Goal: Transaction & Acquisition: Purchase product/service

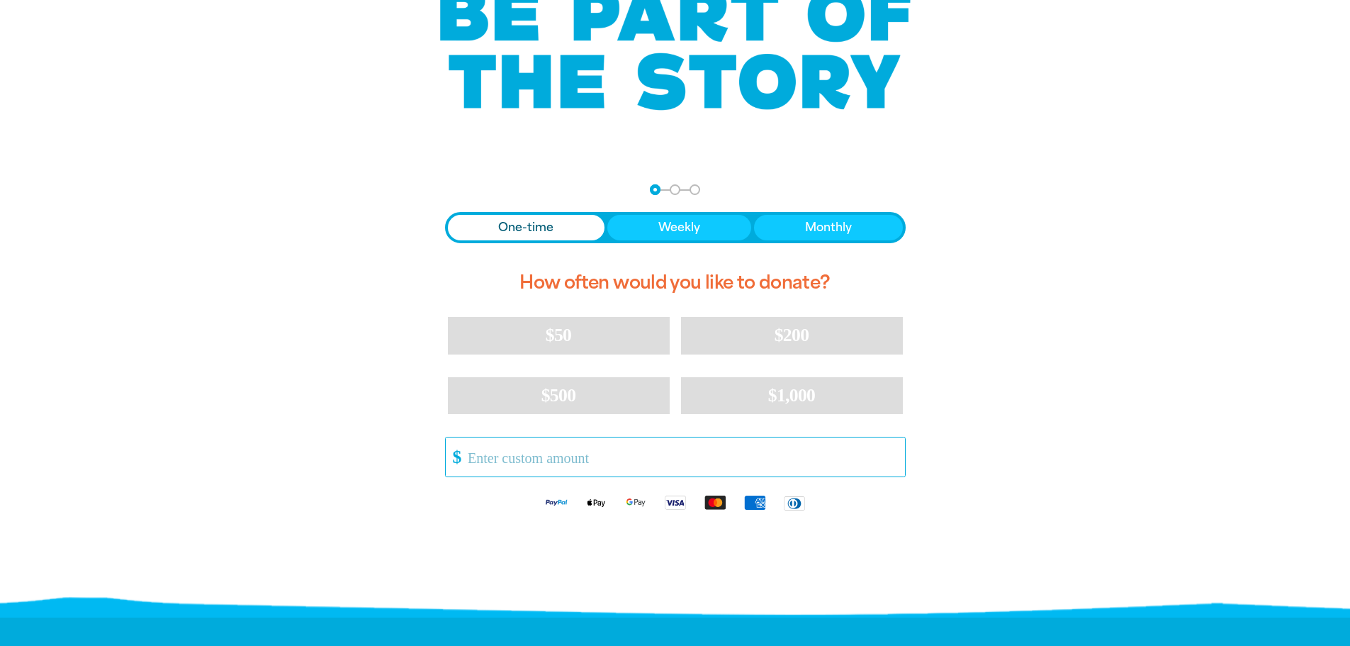
click at [584, 456] on input "Other Amount" at bounding box center [681, 456] width 447 height 39
click at [536, 450] on input "Other Amount" at bounding box center [681, 456] width 447 height 39
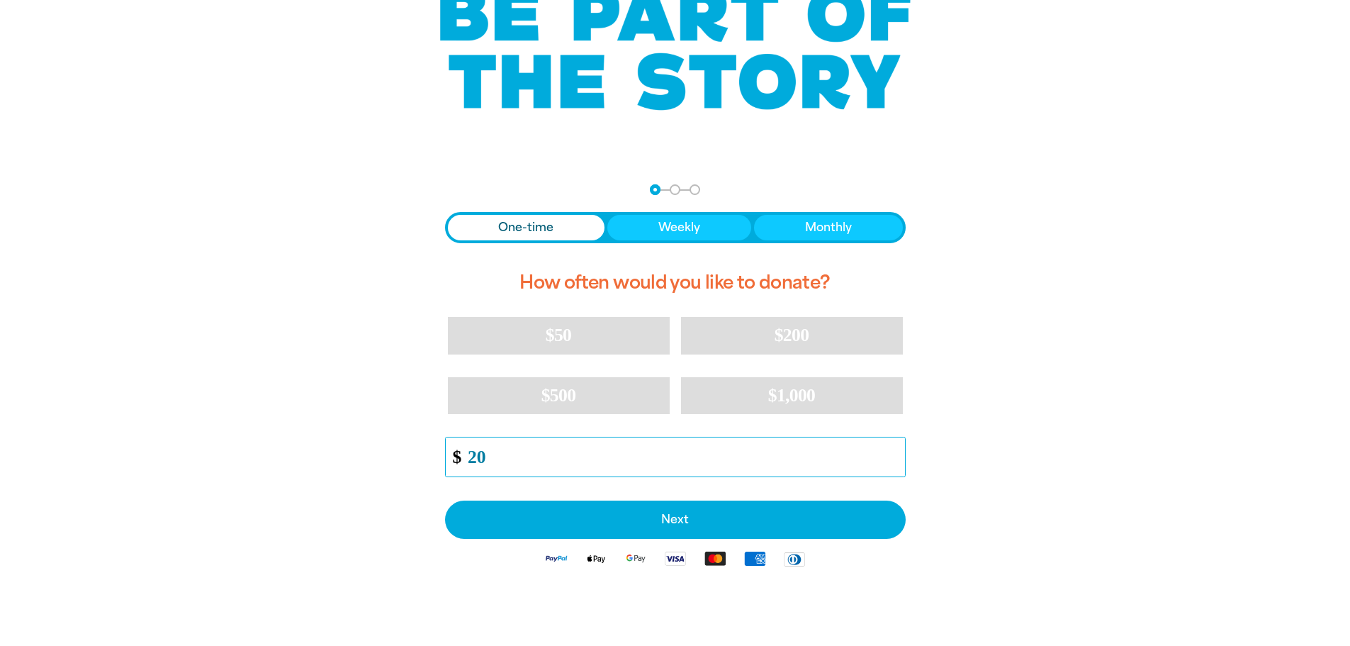
type input "20"
click at [364, 508] on div "arrow_back Back Step 1 Step 2 Step 3 One-time Weekly Monthly How often would yo…" at bounding box center [675, 417] width 851 height 500
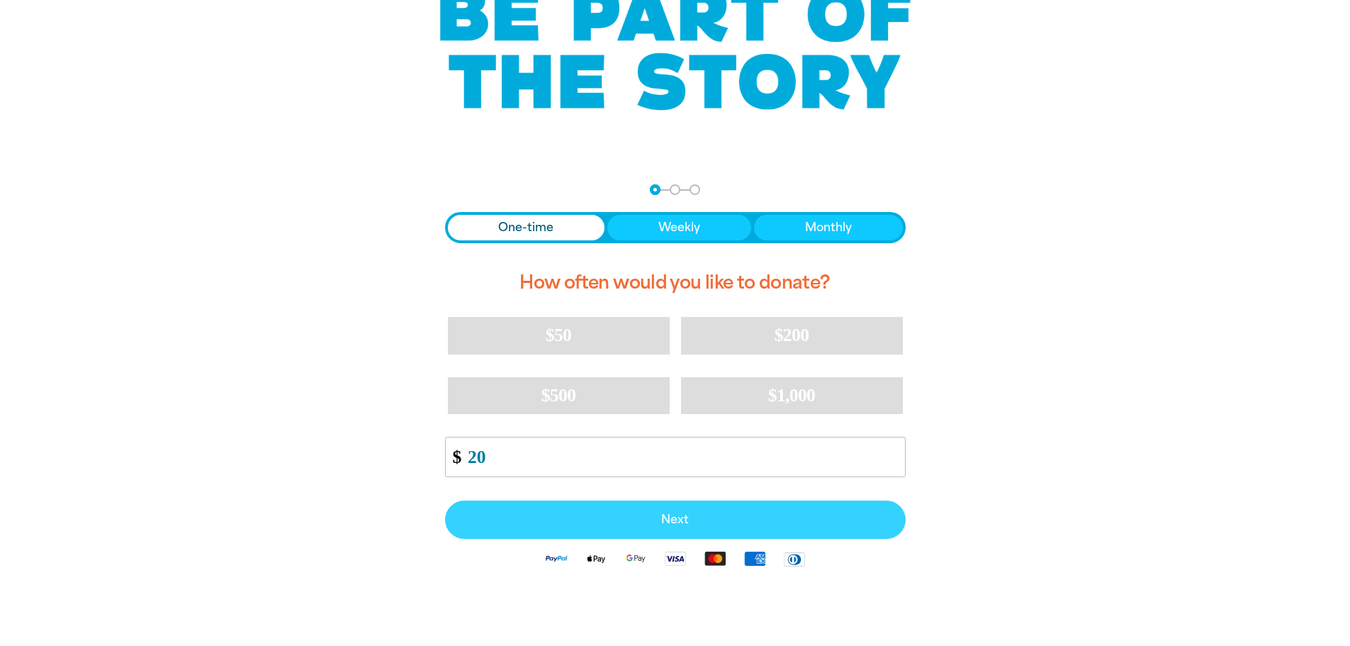
click at [583, 515] on span "Next" at bounding box center [676, 519] width 430 height 11
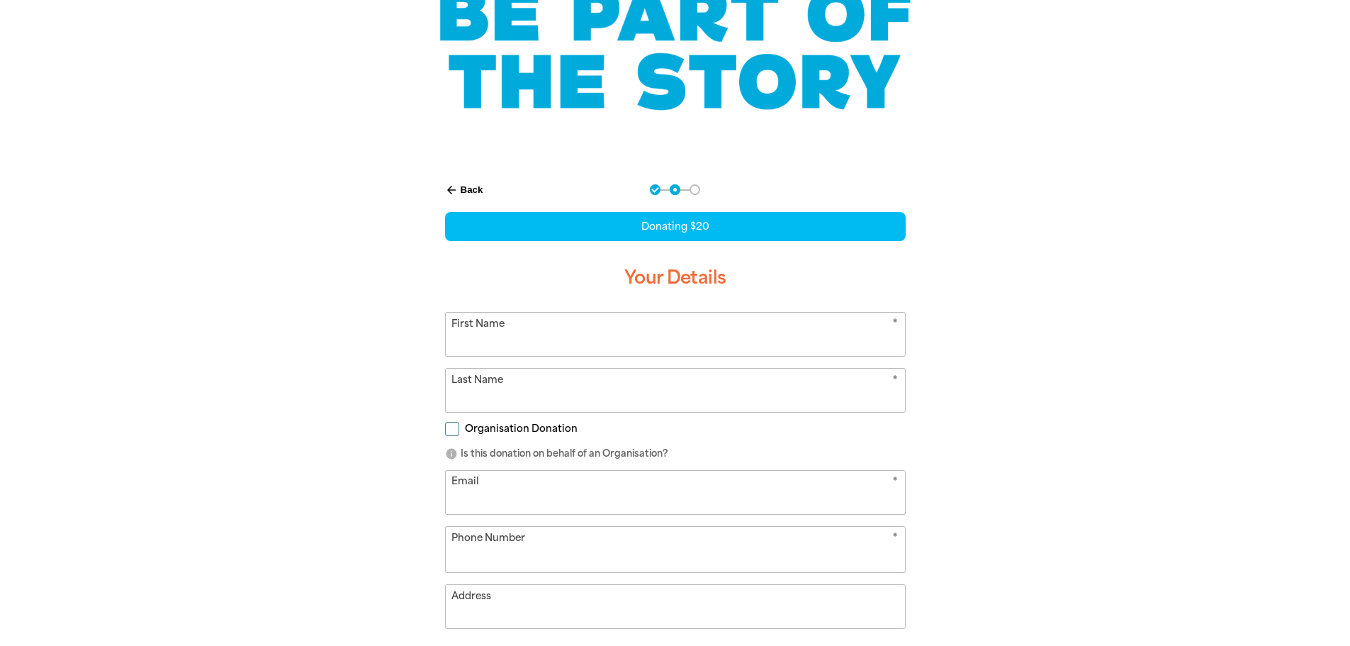
select select "AU"
click at [538, 330] on input "First Name" at bounding box center [675, 334] width 459 height 43
click at [505, 347] on input "First Name" at bounding box center [675, 334] width 459 height 43
type input "[PERSON_NAME]"
type input "Kho"
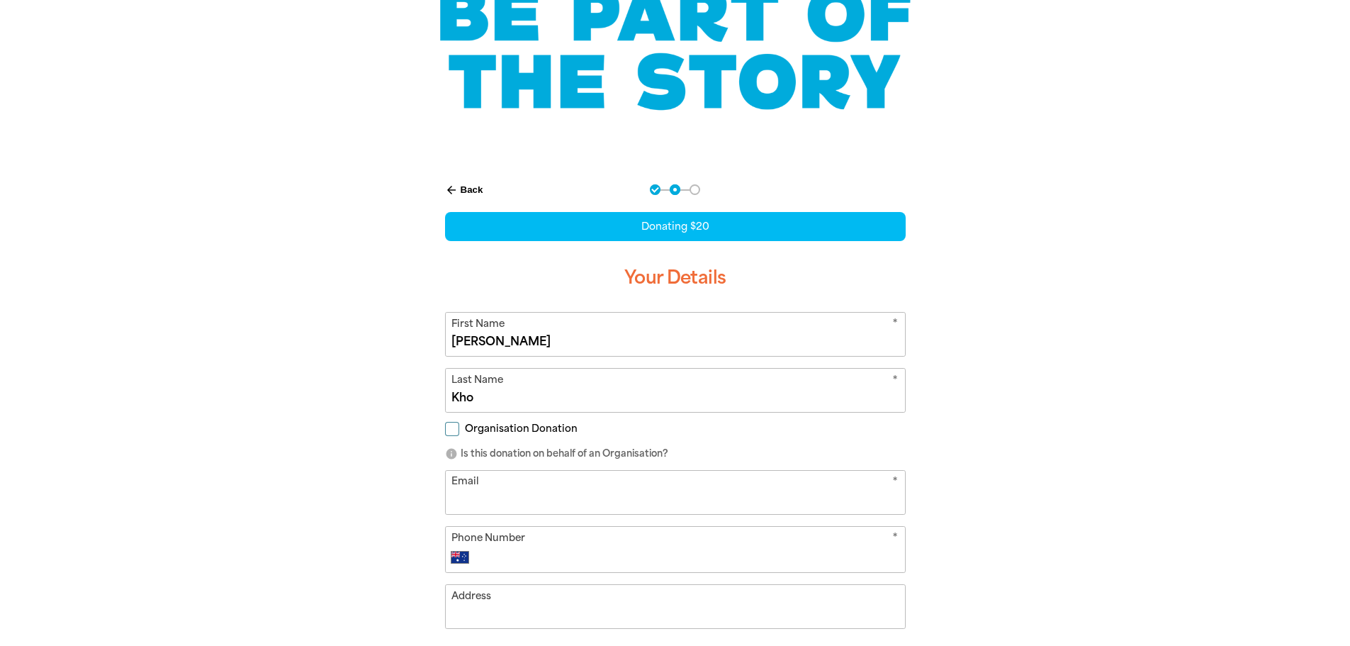
click at [452, 435] on input "Organisation Donation" at bounding box center [452, 429] width 14 height 14
checkbox input "true"
select select "AU"
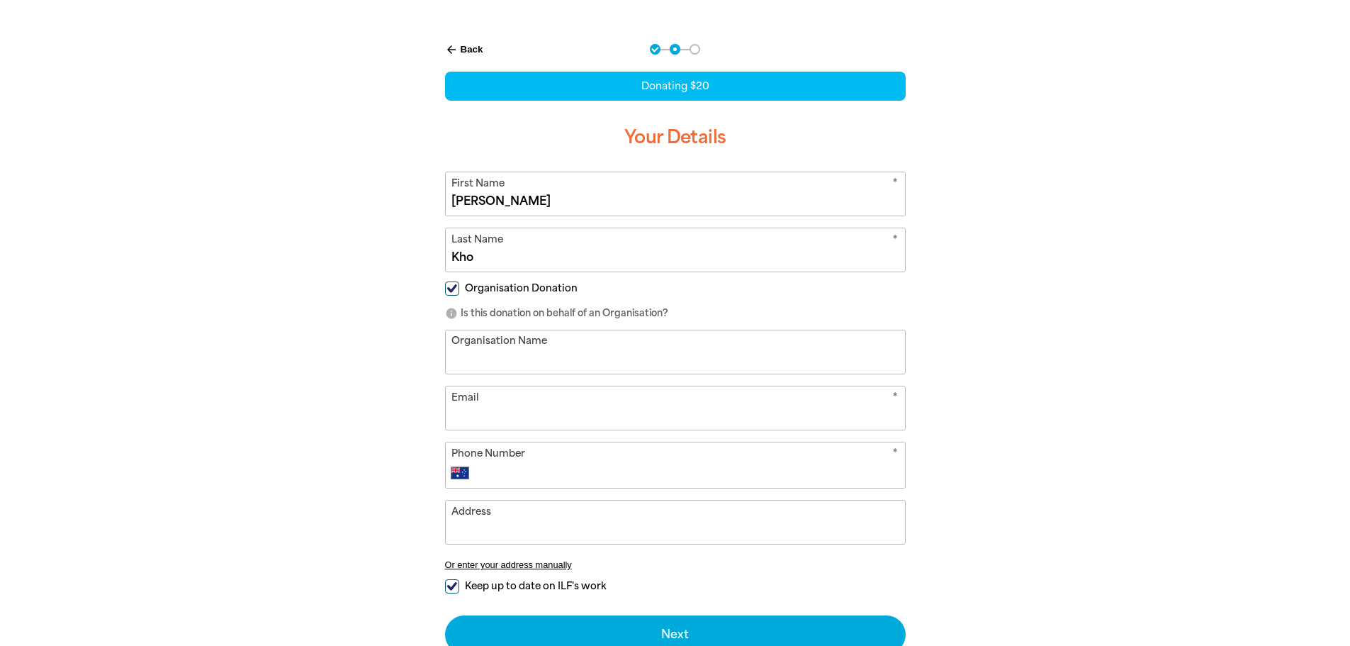
scroll to position [284, 0]
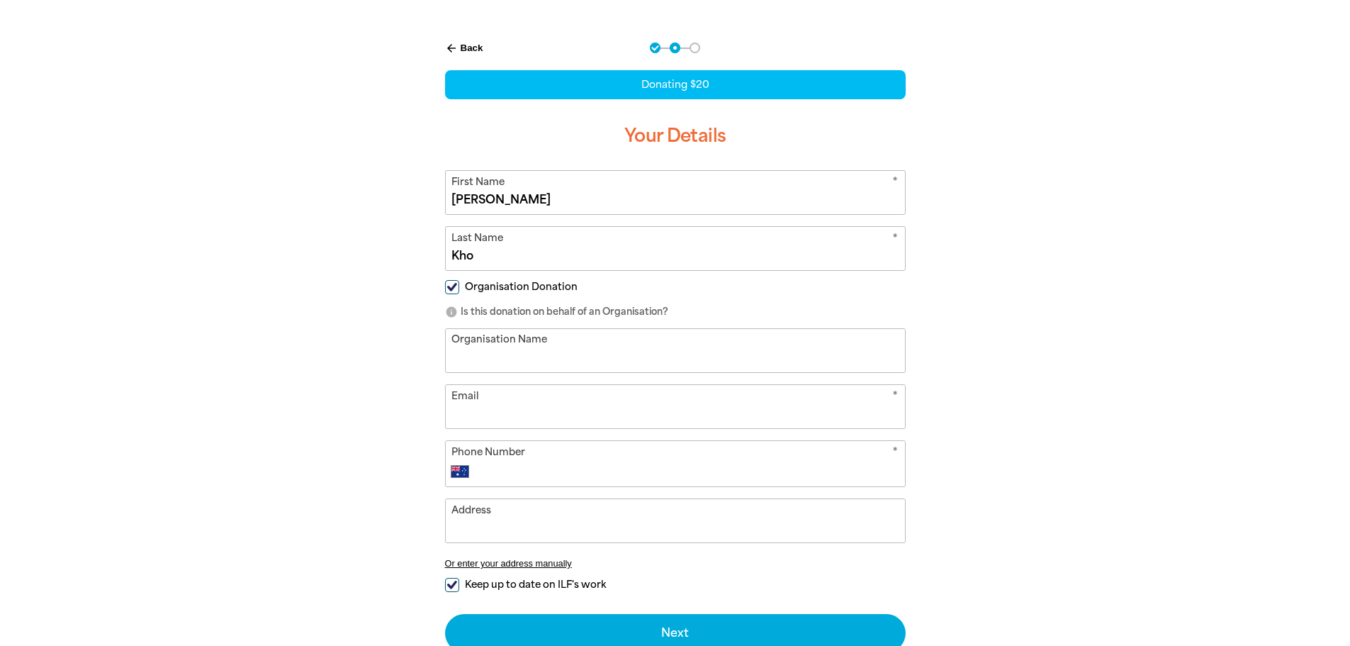
click at [501, 366] on input "Organisation Name" at bounding box center [675, 350] width 459 height 43
type input "[GEOGRAPHIC_DATA]"
click at [506, 415] on input "Email" at bounding box center [675, 406] width 459 height 43
type input "[PERSON_NAME][EMAIL_ADDRESS][DOMAIN_NAME]"
click at [559, 475] on input "Phone Number" at bounding box center [689, 471] width 419 height 17
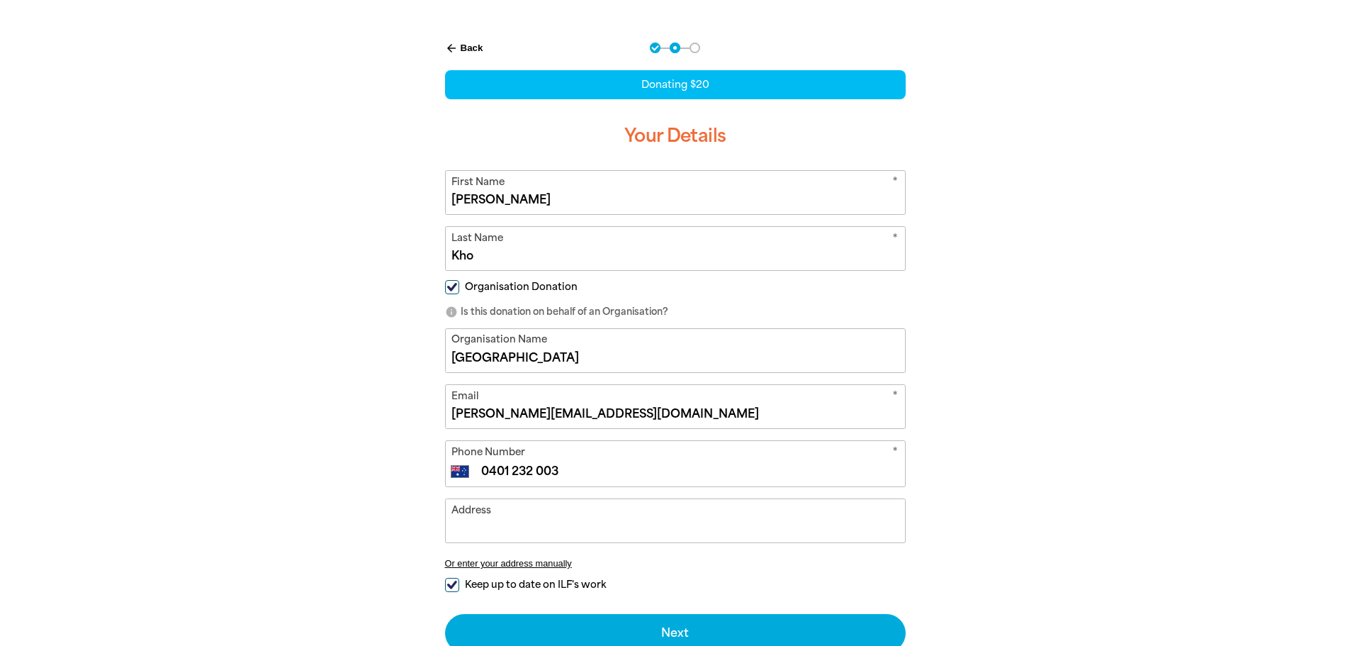
type input "0401 232 003"
click at [564, 515] on input "Address" at bounding box center [675, 520] width 459 height 43
type input "1507/[STREET_ADDRESS]"
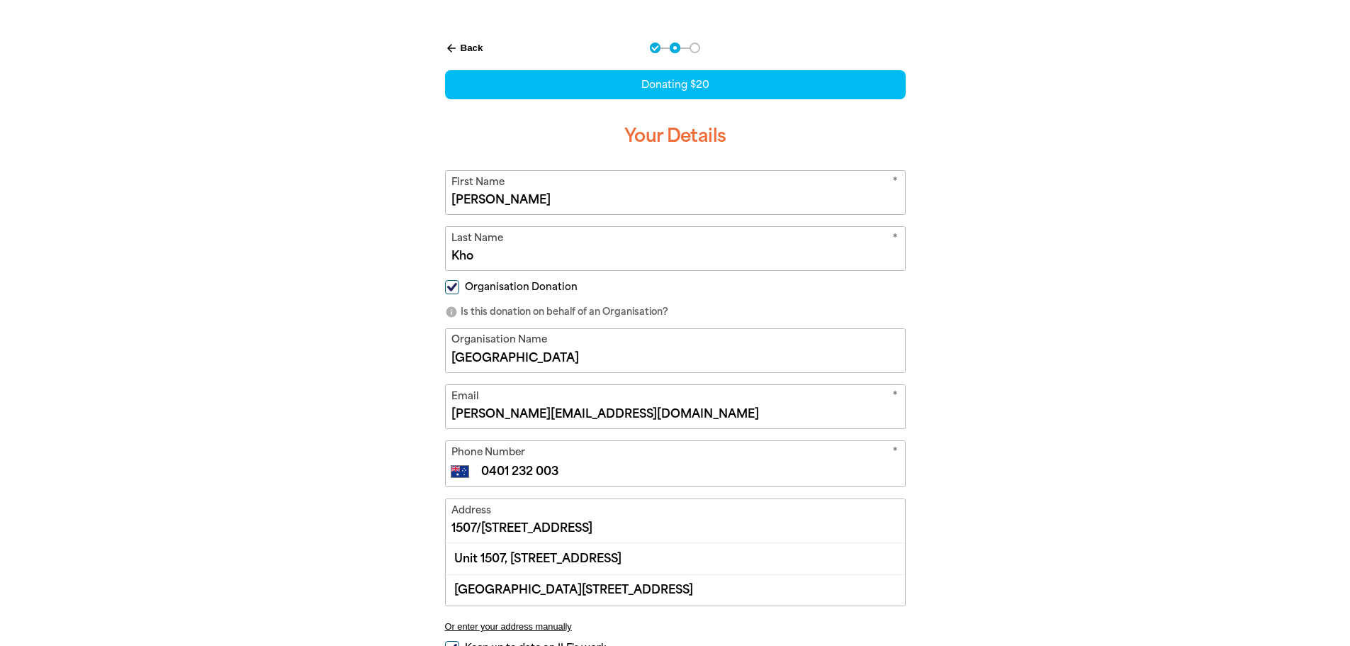
click at [381, 501] on div "arrow_back Back Step 1 Step 2 Step 3 Donating $20 Your Details * First Name [PE…" at bounding box center [675, 414] width 851 height 778
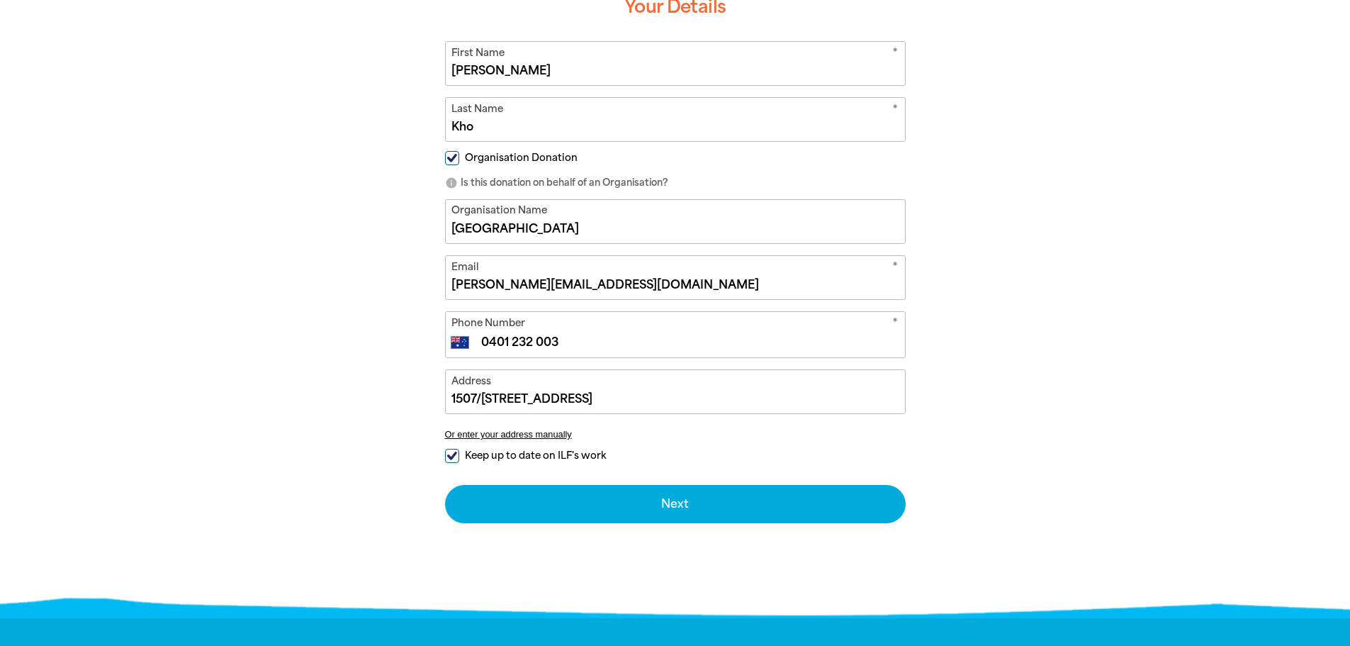
scroll to position [425, 0]
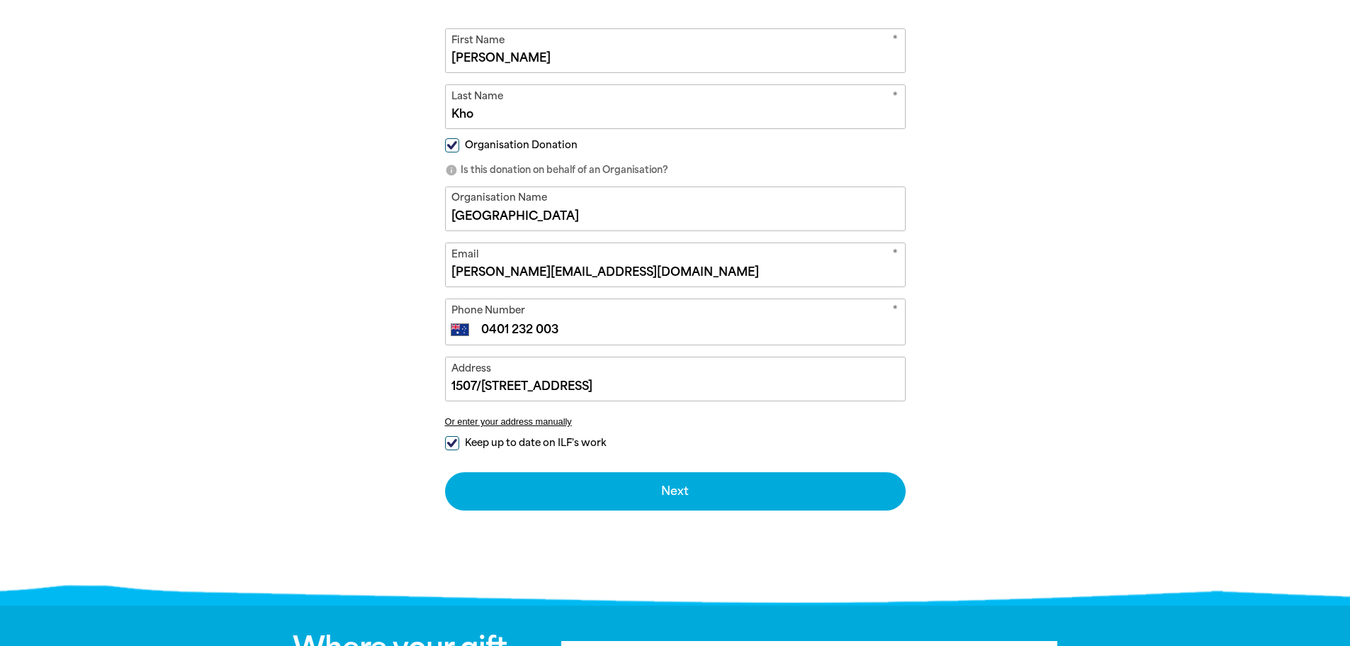
click at [443, 439] on div "arrow_back Back Step 1 Step 2 Step 3 Donating $20 Your Details * First Name [PE…" at bounding box center [675, 205] width 496 height 644
click at [451, 442] on input "Keep up to date on ILF's work" at bounding box center [452, 443] width 14 height 14
checkbox input "false"
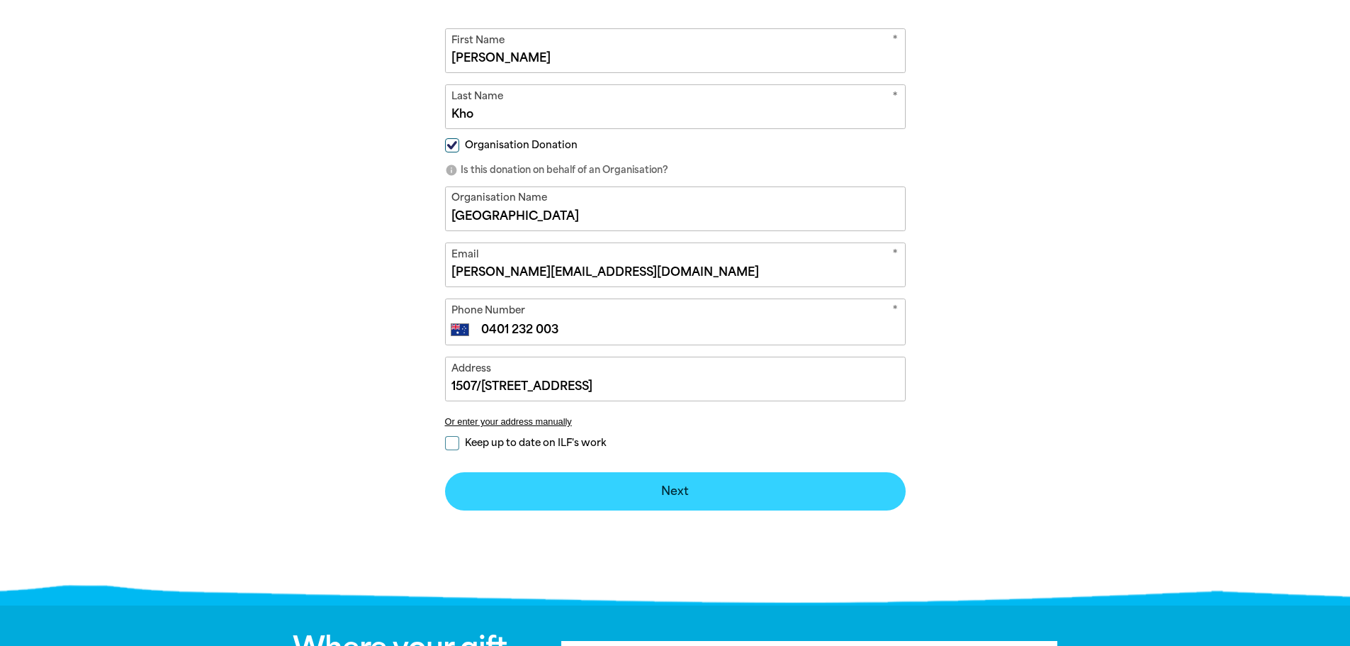
click at [651, 489] on button "Next chevron_right" at bounding box center [675, 491] width 461 height 38
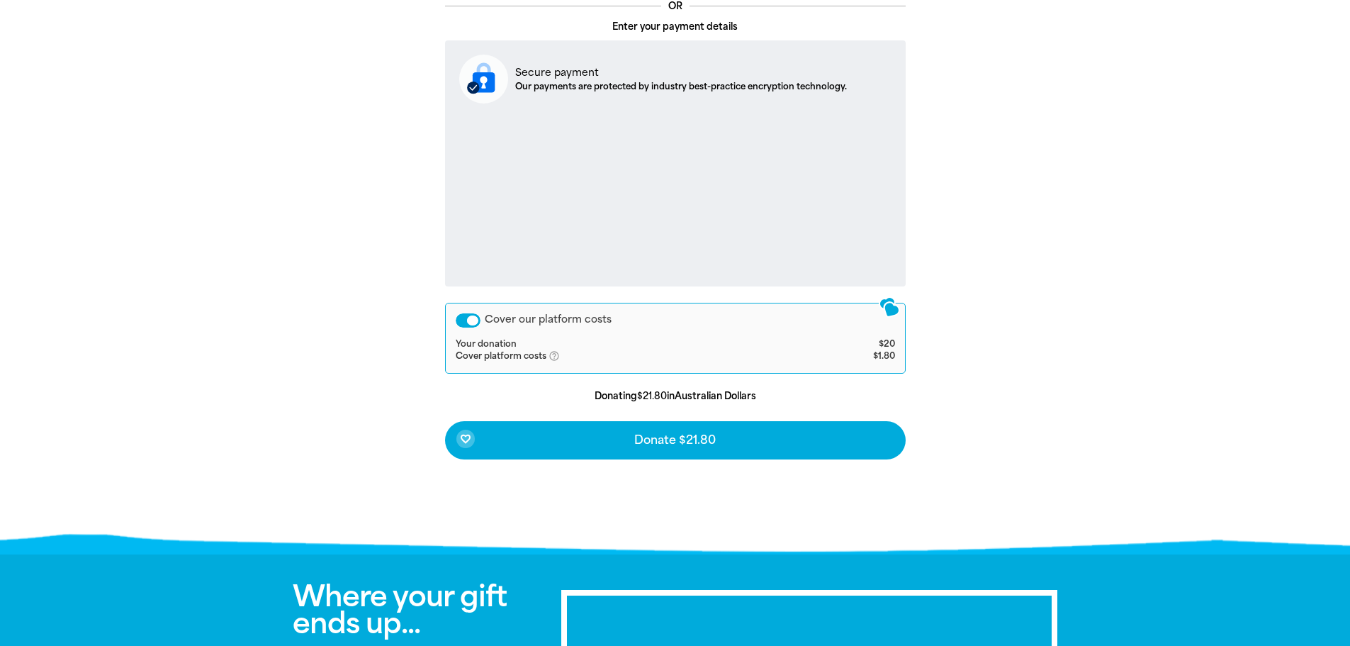
scroll to position [520, 0]
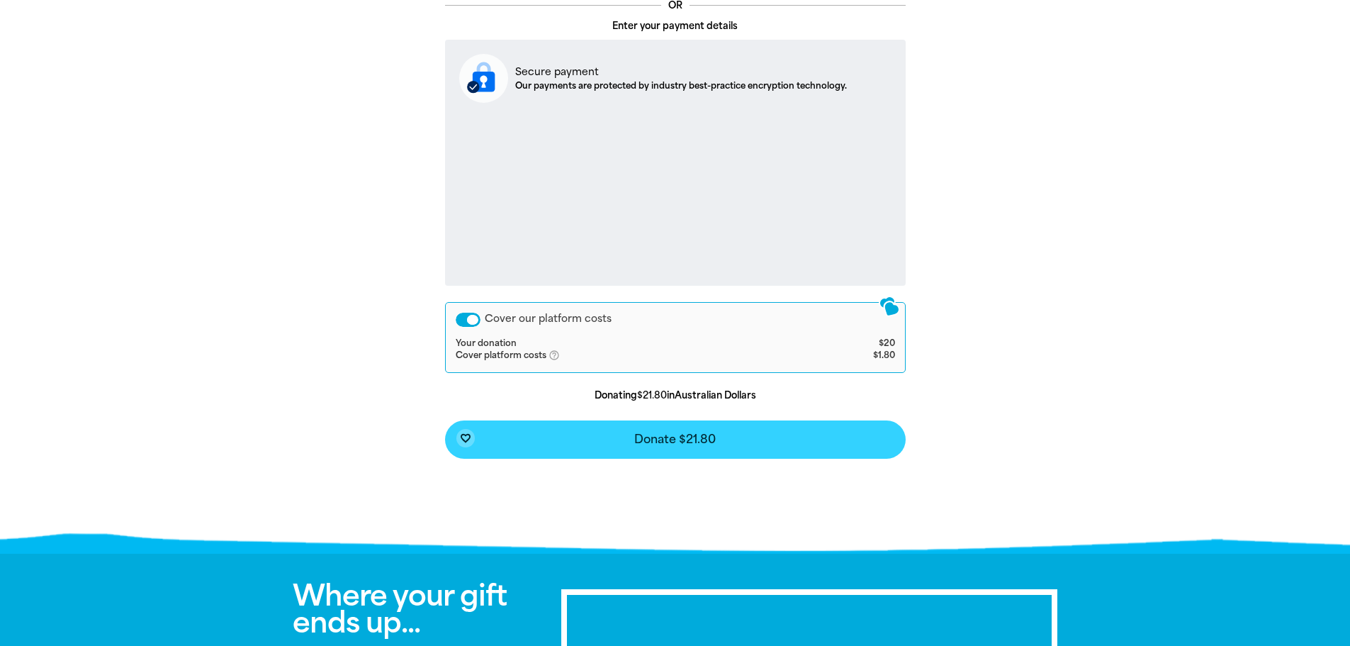
click at [714, 442] on span "Donate $21.80" at bounding box center [675, 439] width 82 height 11
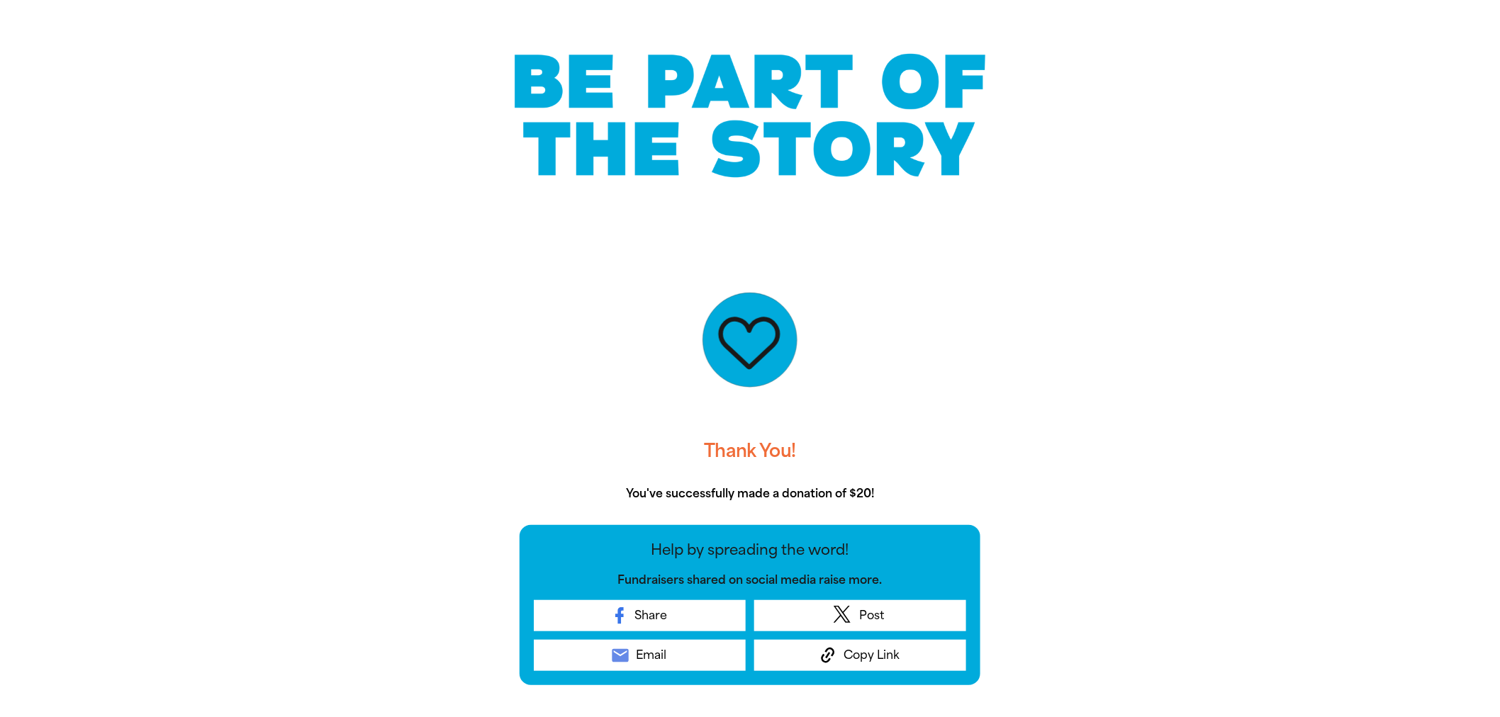
scroll to position [94, 0]
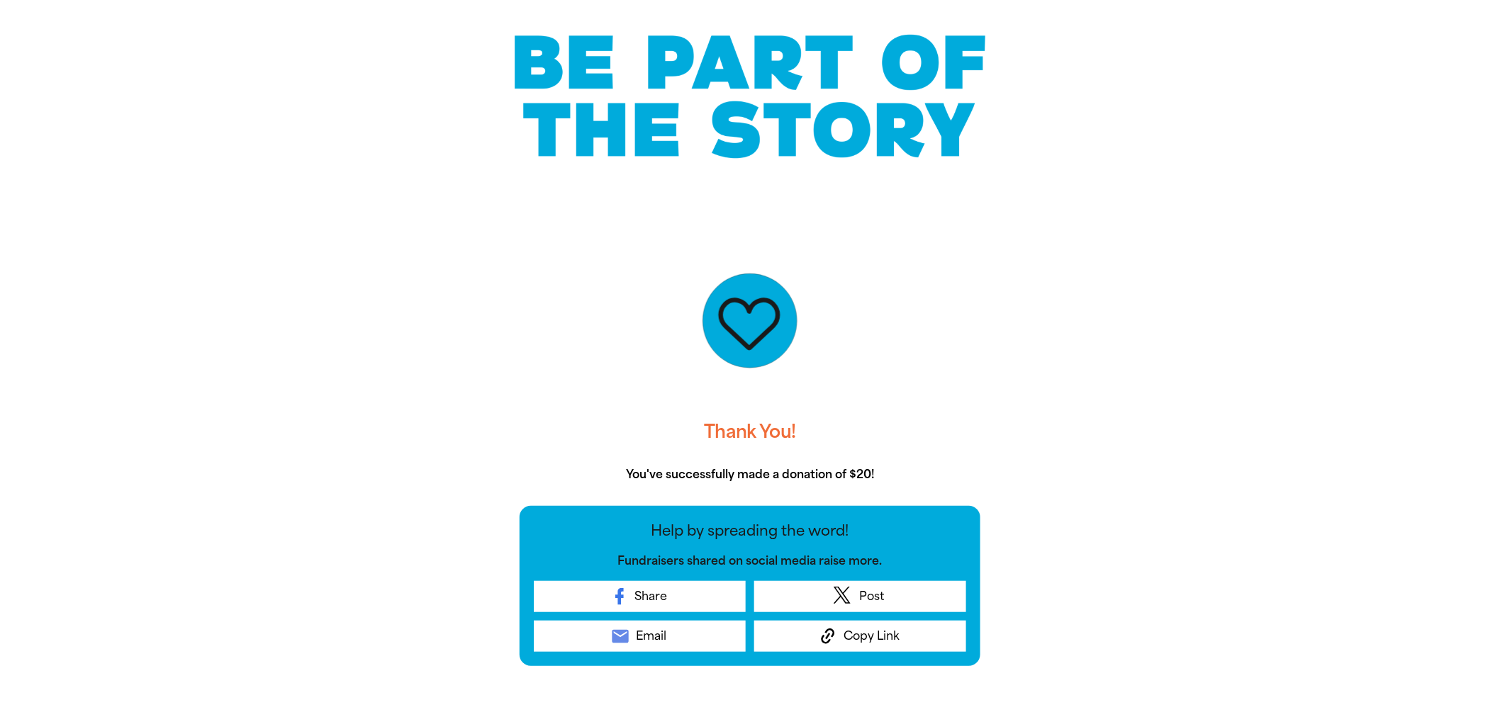
drag, startPoint x: 1237, startPoint y: 142, endPoint x: 811, endPoint y: 55, distance: 435.0
click at [1237, 142] on div at bounding box center [750, 96] width 1500 height 237
